Goal: Find specific page/section: Find specific page/section

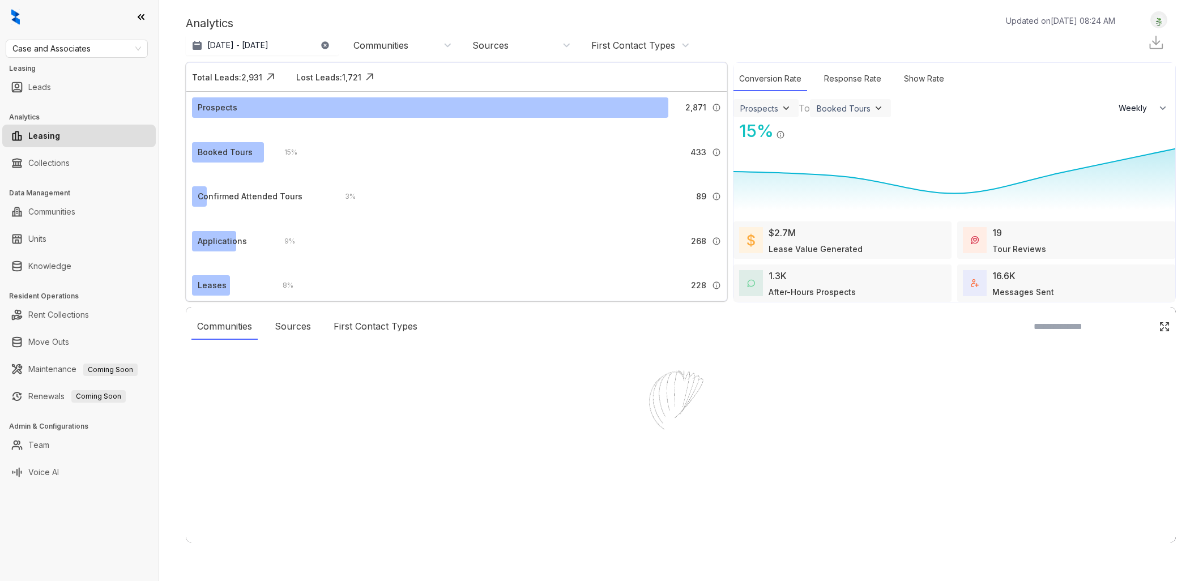
select select "******"
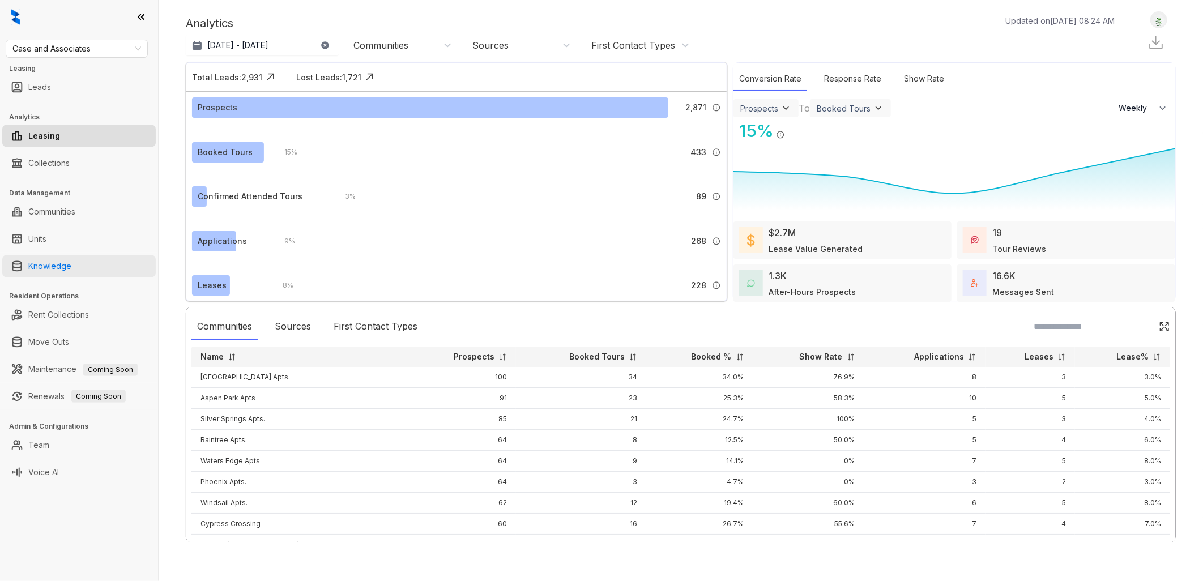
click at [71, 264] on link "Knowledge" at bounding box center [49, 266] width 43 height 23
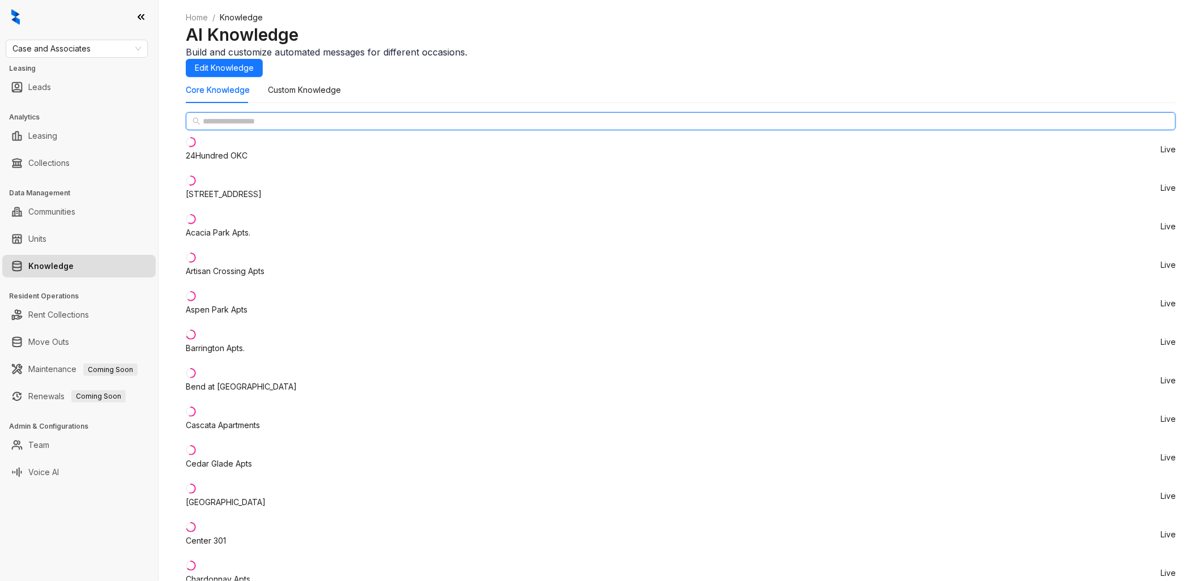
click at [266, 127] on input "text" at bounding box center [681, 121] width 957 height 12
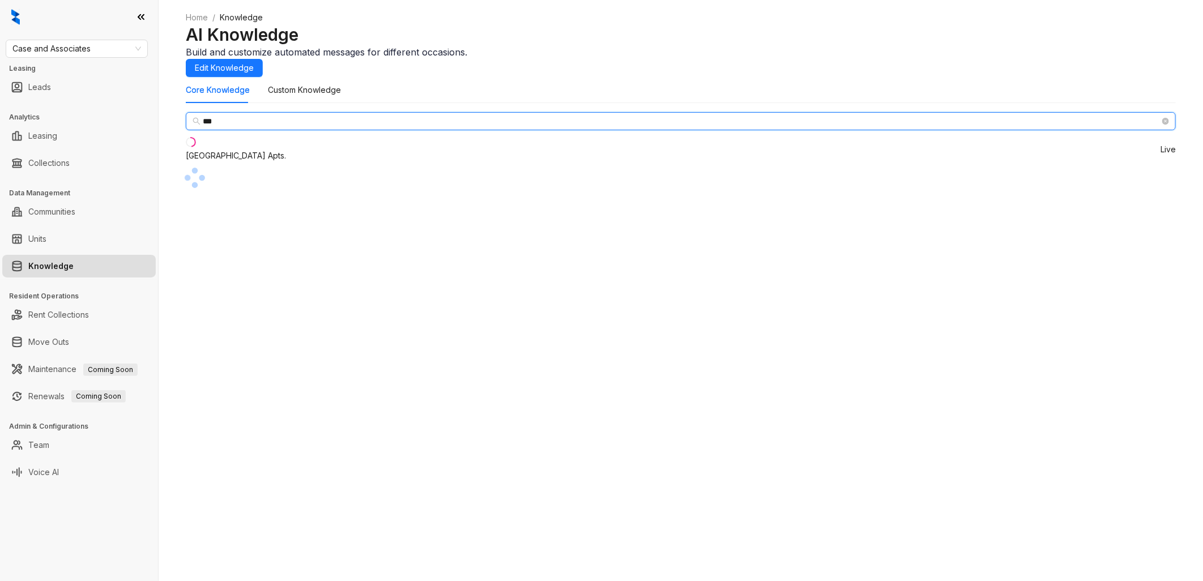
type input "***"
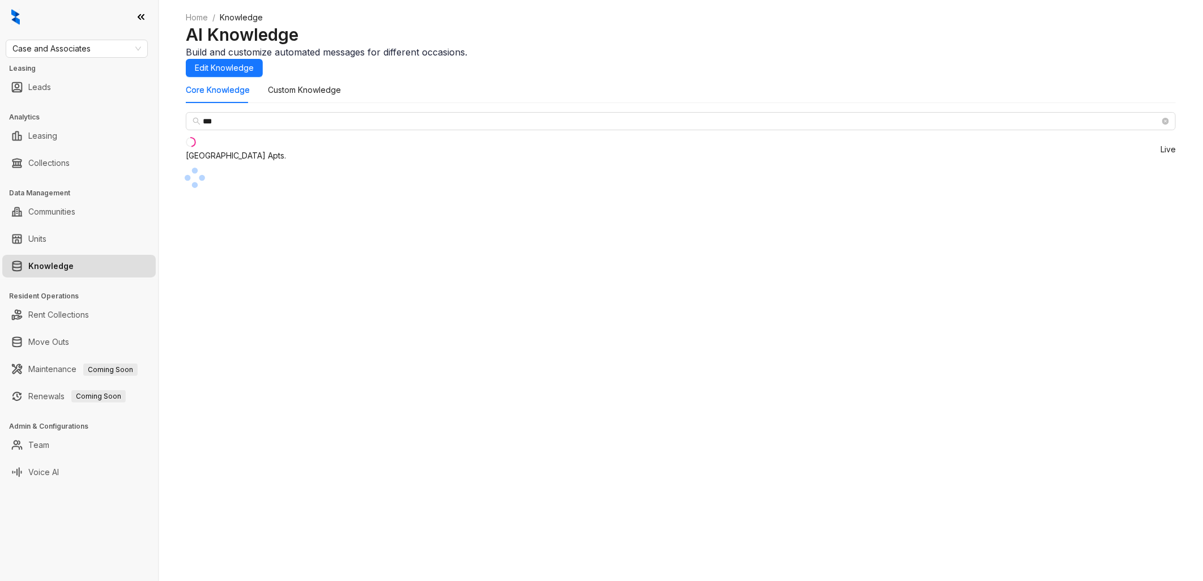
click at [241, 162] on div "[GEOGRAPHIC_DATA] Apts." at bounding box center [236, 156] width 100 height 12
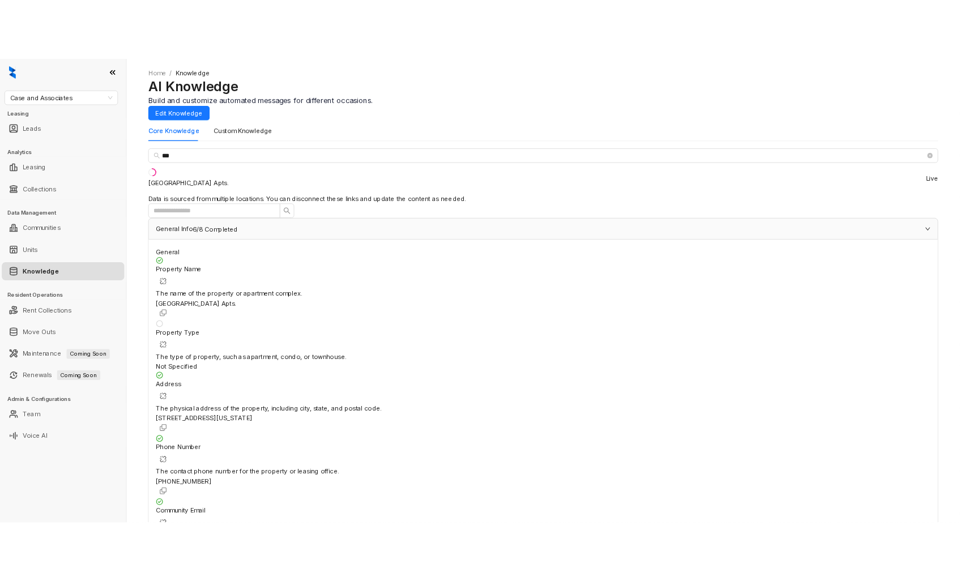
scroll to position [126, 0]
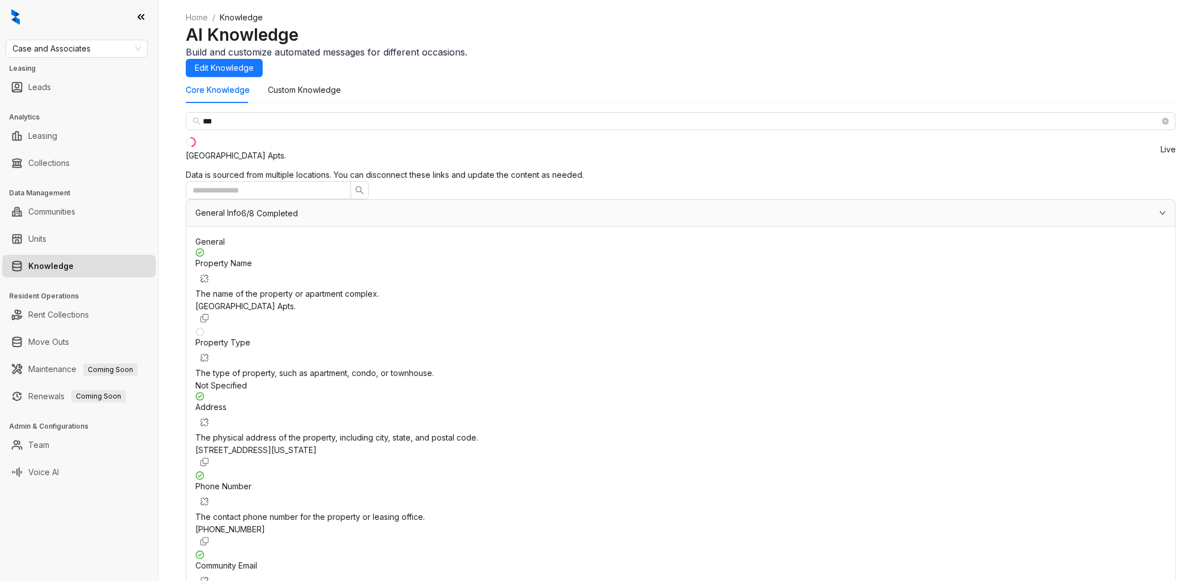
drag, startPoint x: 231, startPoint y: 191, endPoint x: 210, endPoint y: 180, distance: 23.8
click at [210, 162] on div "[GEOGRAPHIC_DATA] Apts." at bounding box center [236, 156] width 100 height 12
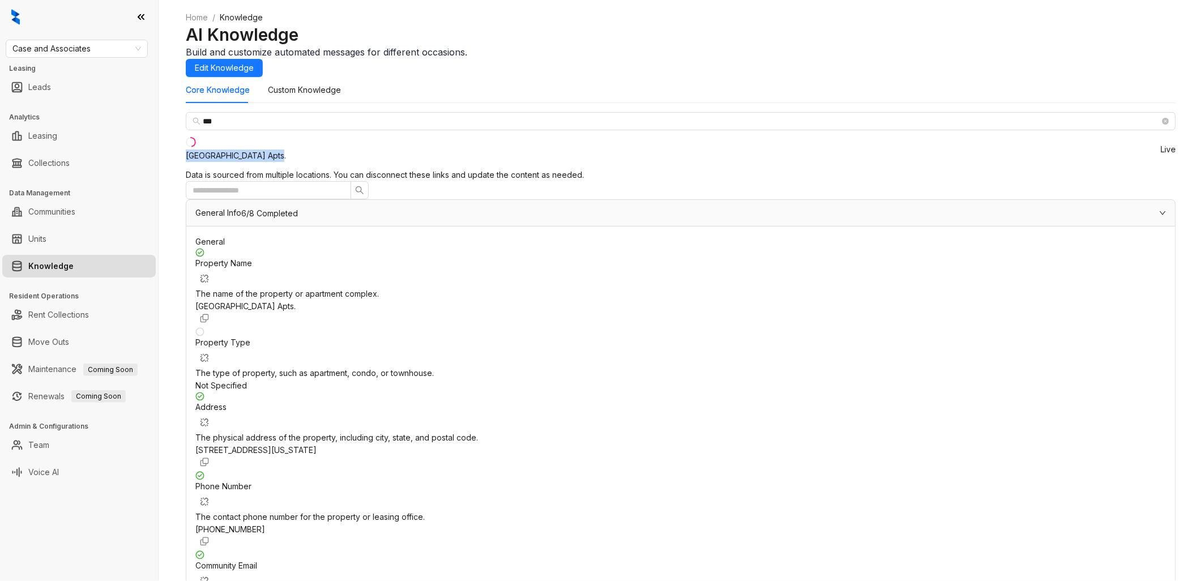
copy div "[GEOGRAPHIC_DATA] Apts."
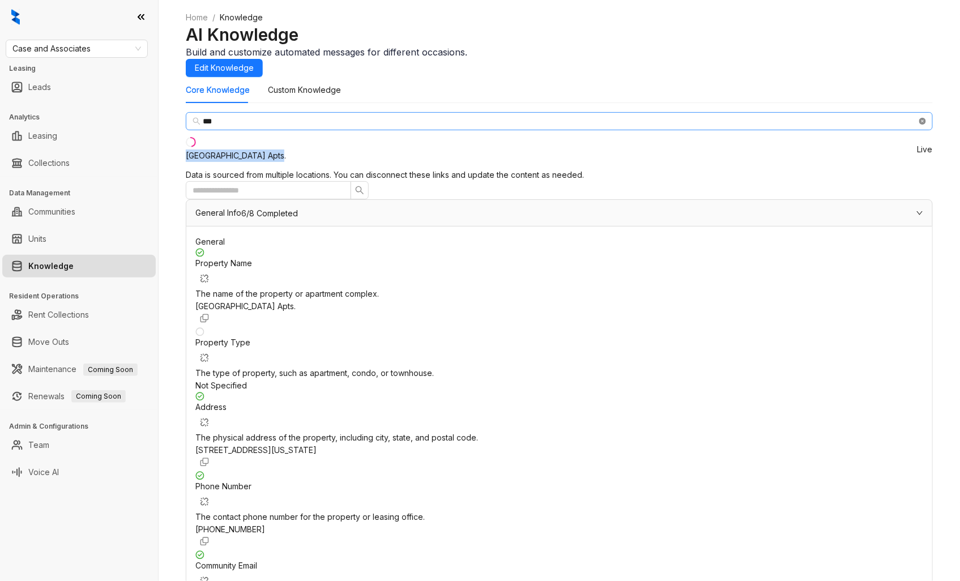
click at [919, 125] on icon "close-circle" at bounding box center [922, 121] width 7 height 7
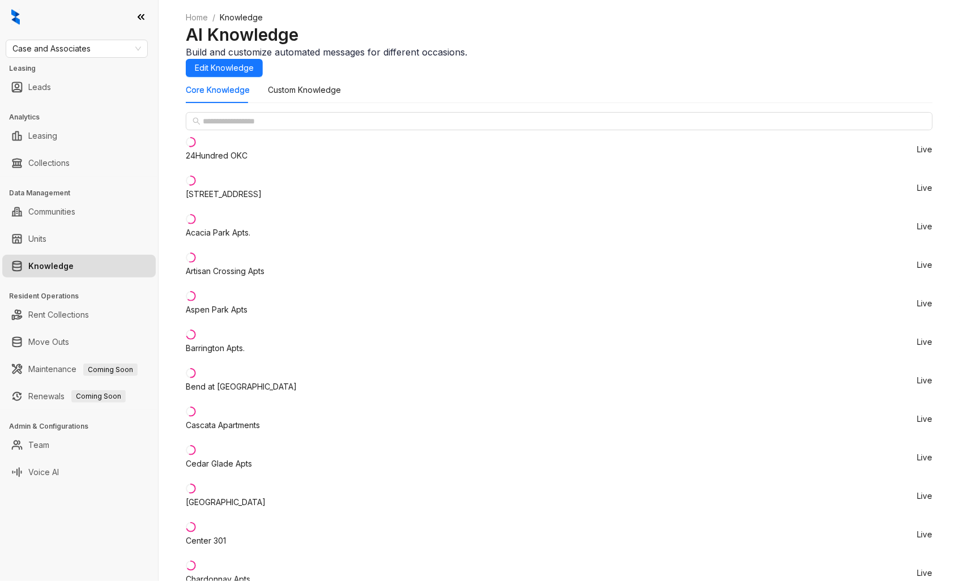
click at [252, 458] on div "Cedar Glade Apts" at bounding box center [219, 464] width 66 height 12
click at [246, 458] on div "Cedar Glade Apts" at bounding box center [219, 464] width 66 height 12
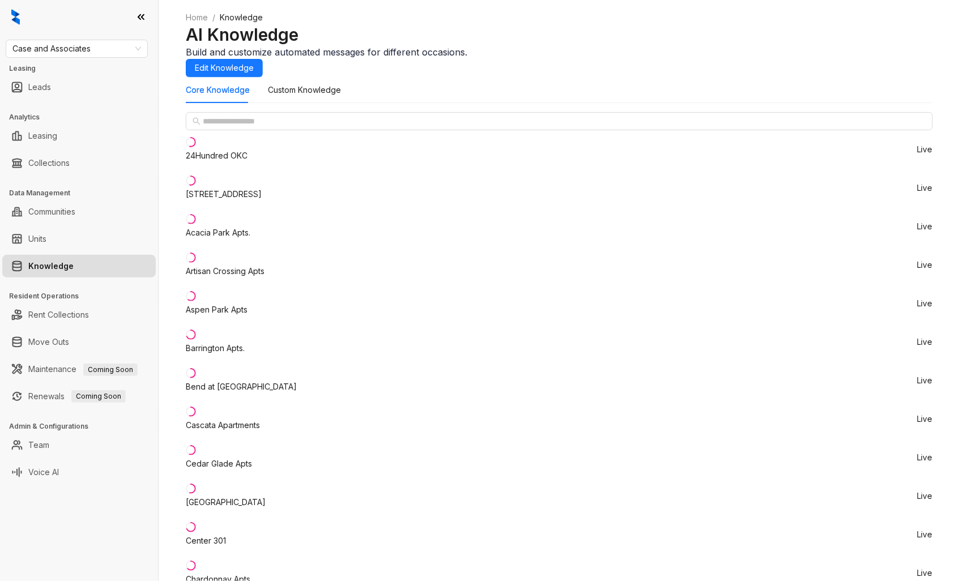
scroll to position [63, 0]
click at [255, 419] on div "Cascata Apartments" at bounding box center [223, 425] width 74 height 12
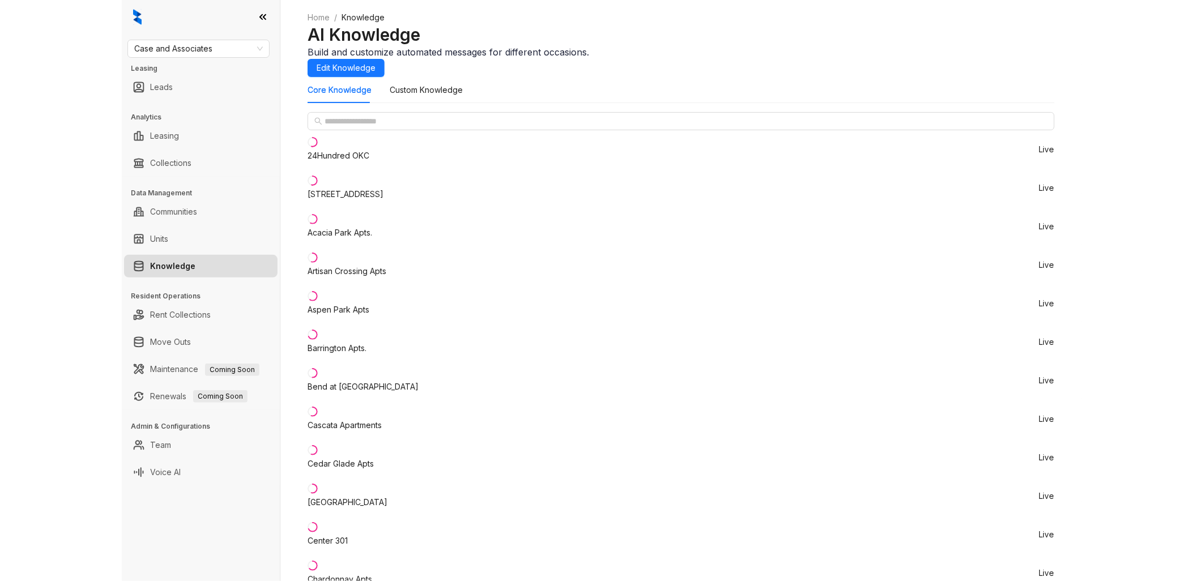
scroll to position [63, 0]
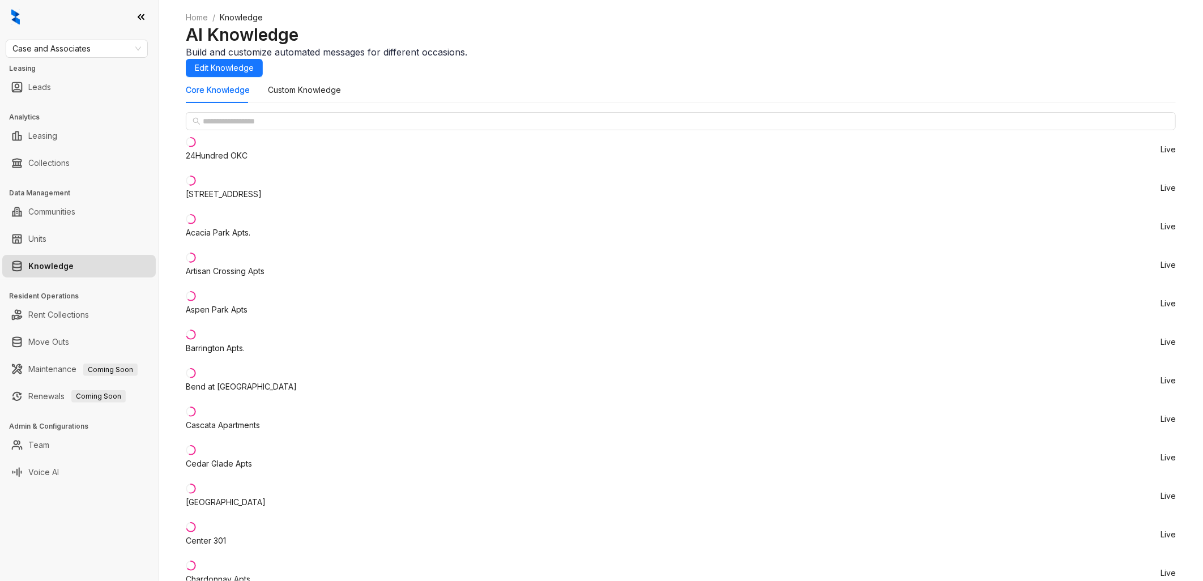
scroll to position [251, 0]
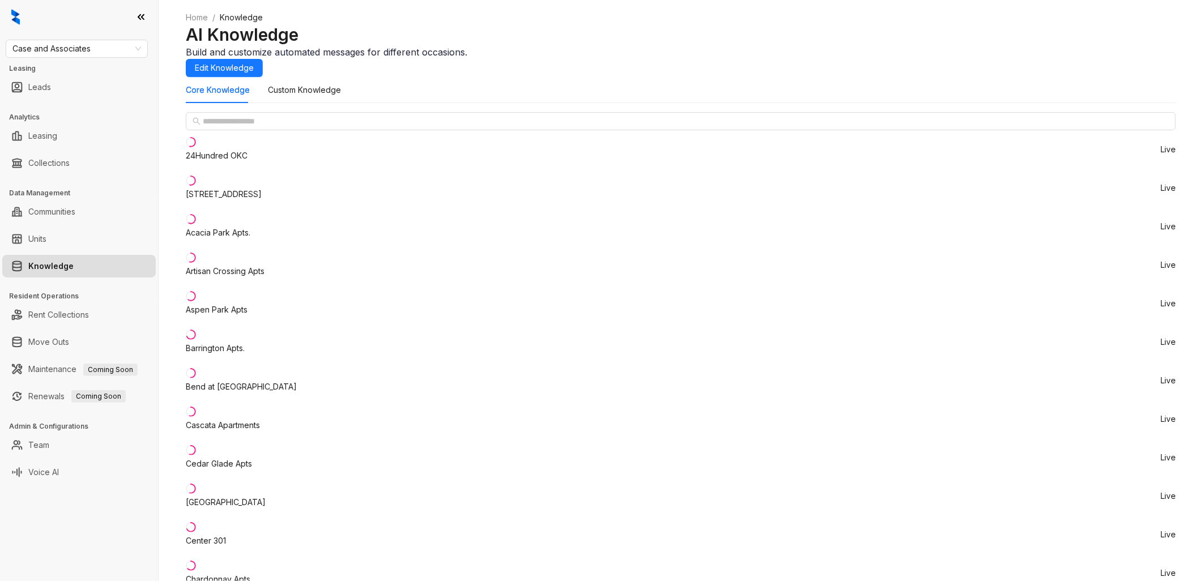
drag, startPoint x: 233, startPoint y: 355, endPoint x: 205, endPoint y: 342, distance: 30.9
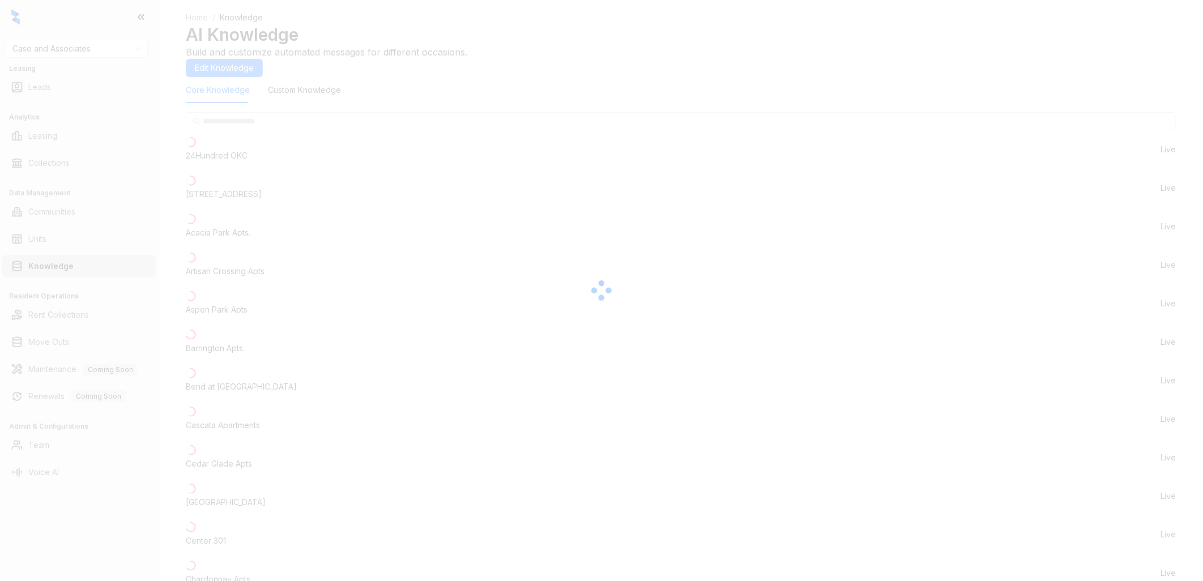
copy div "Cimarron Trails Apts."
